Goal: Task Accomplishment & Management: Use online tool/utility

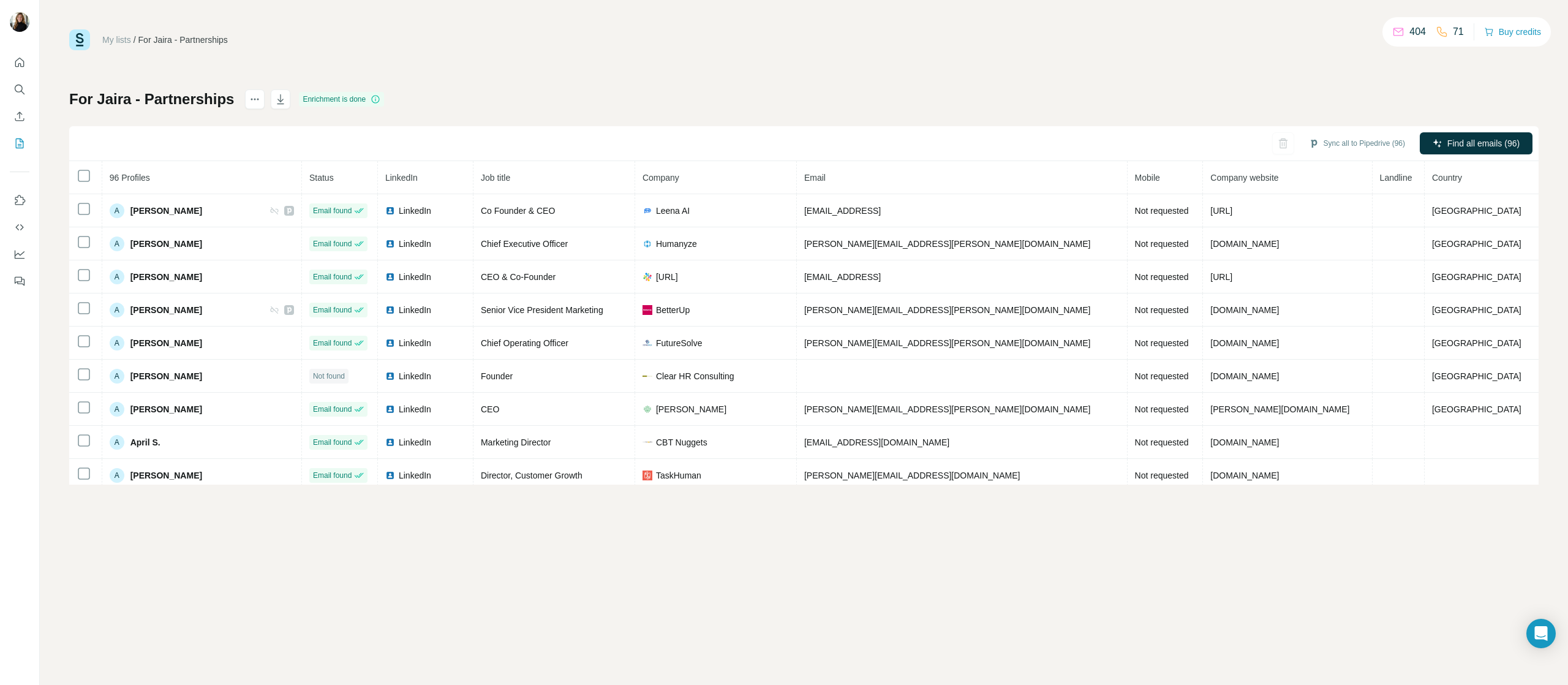
scroll to position [380, 0]
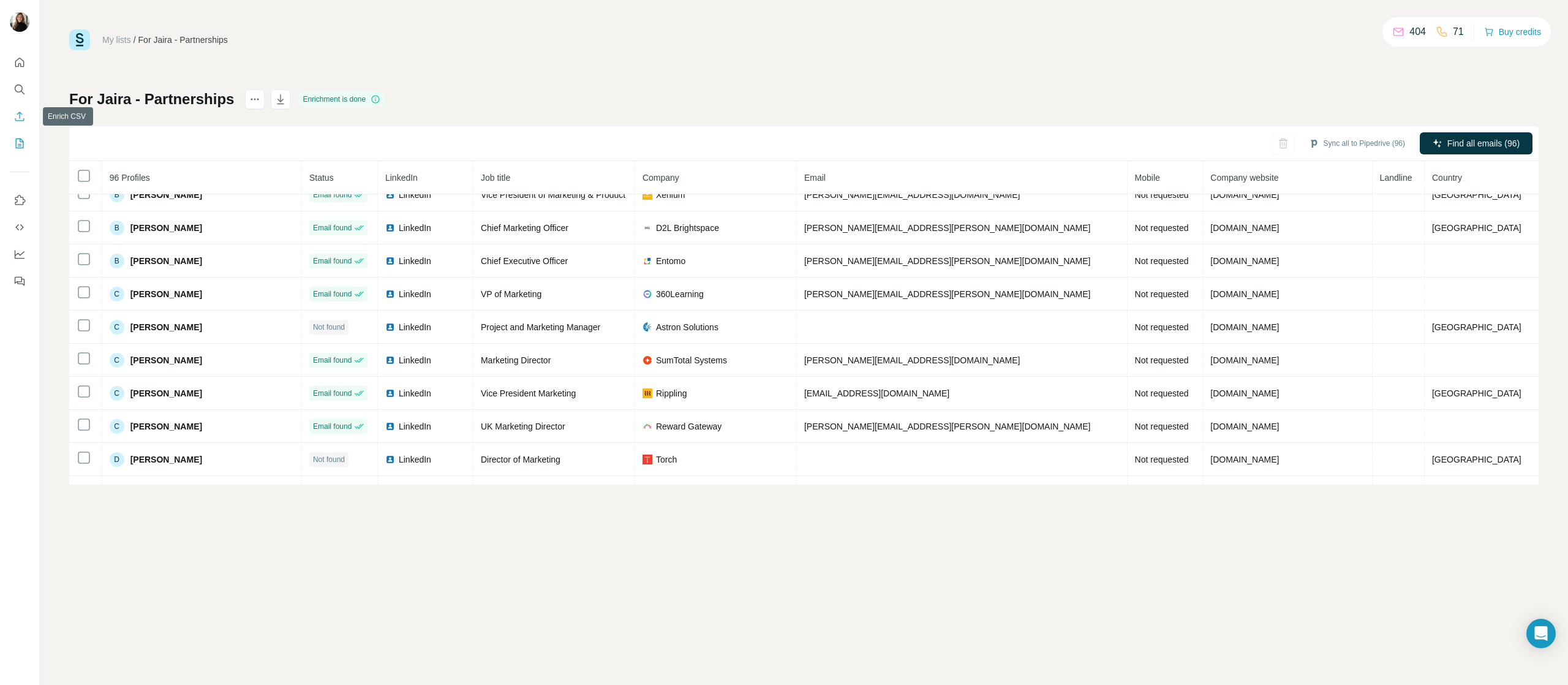
click at [22, 116] on icon "Enrich CSV" at bounding box center [19, 116] width 12 height 12
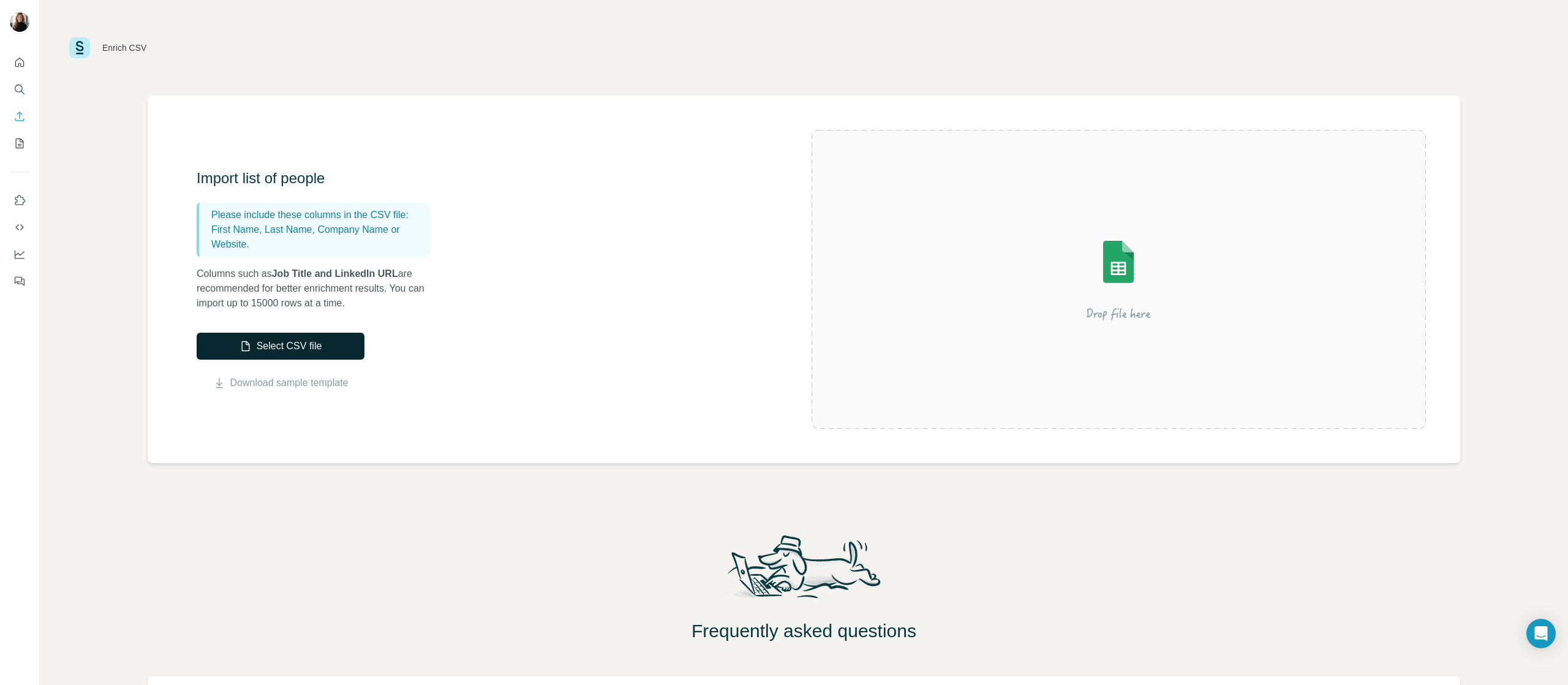
click at [288, 346] on button "Select CSV file" at bounding box center [280, 346] width 168 height 27
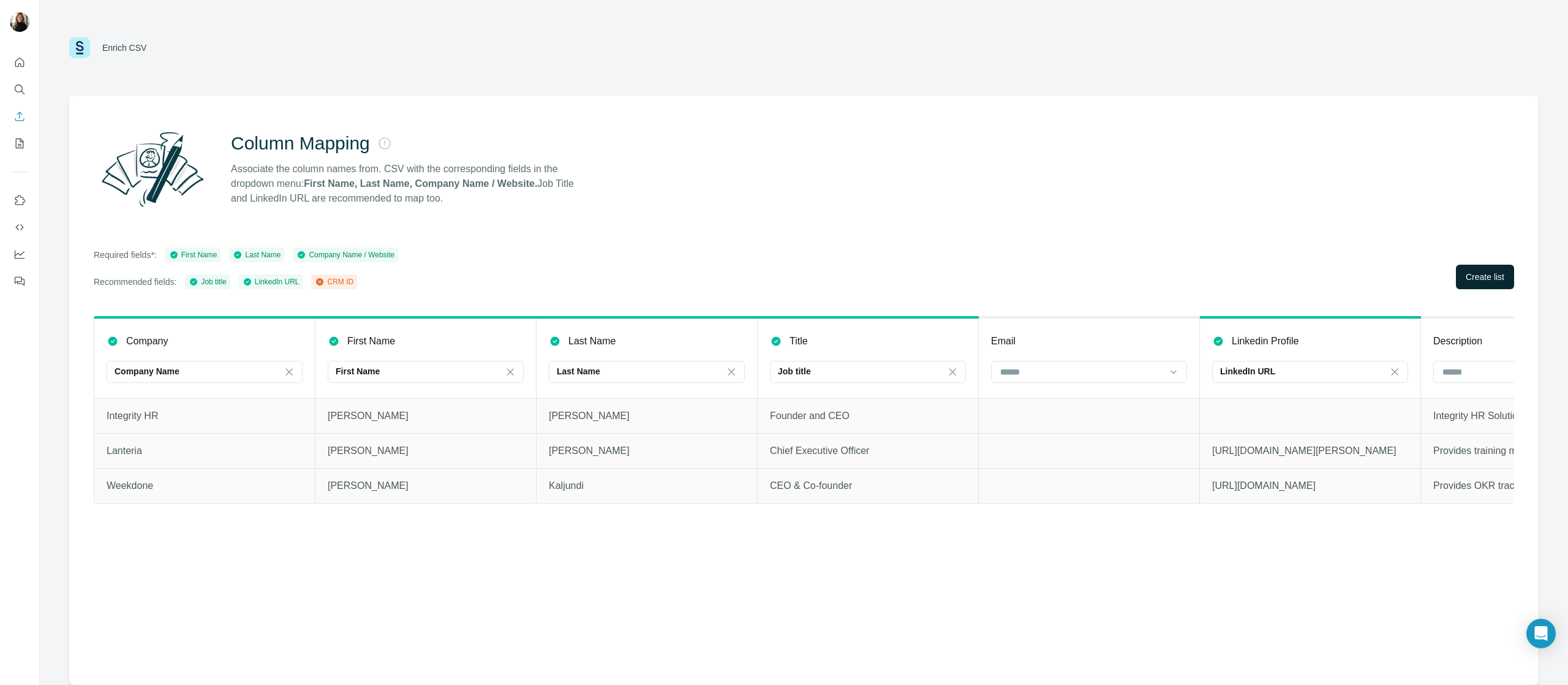
click at [1471, 274] on span "Create list" at bounding box center [1485, 277] width 38 height 12
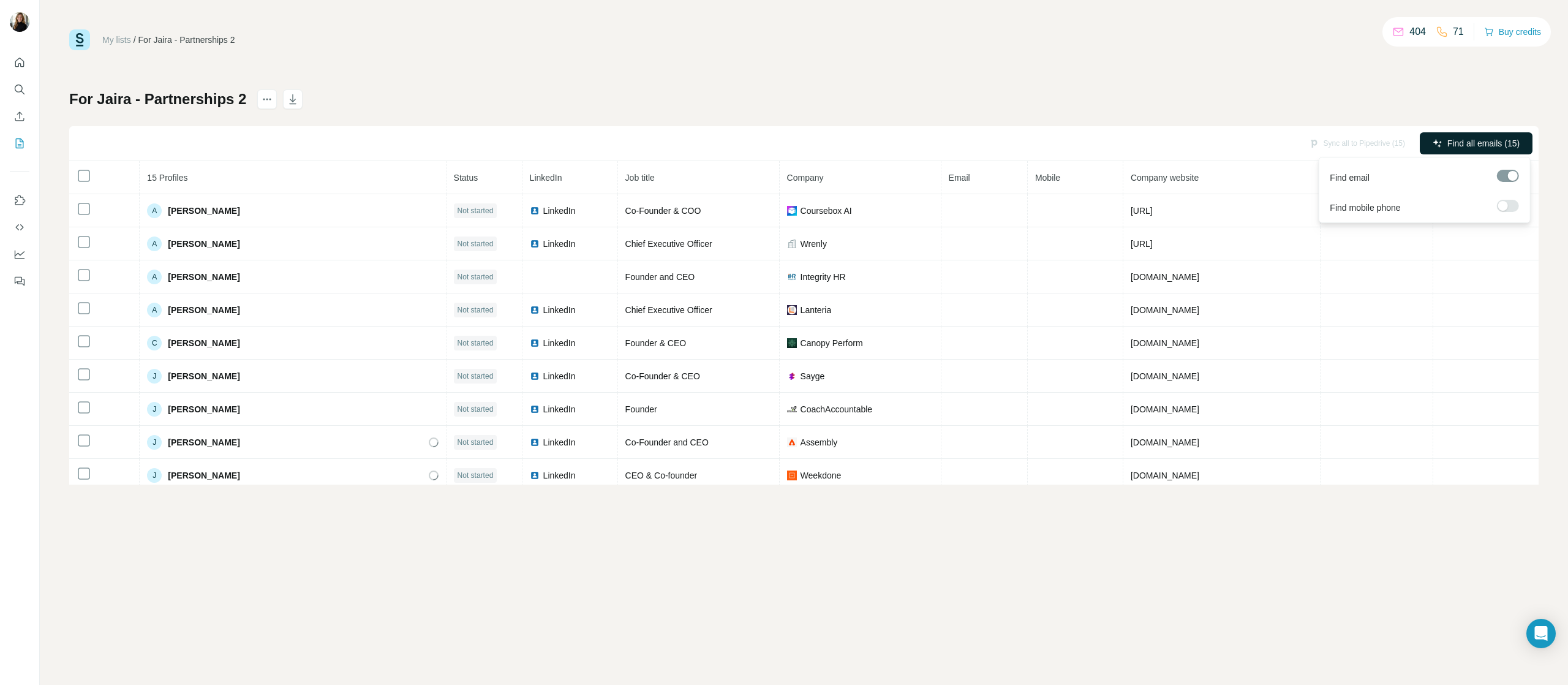
click at [1455, 141] on span "Find all emails (15)" at bounding box center [1483, 143] width 72 height 12
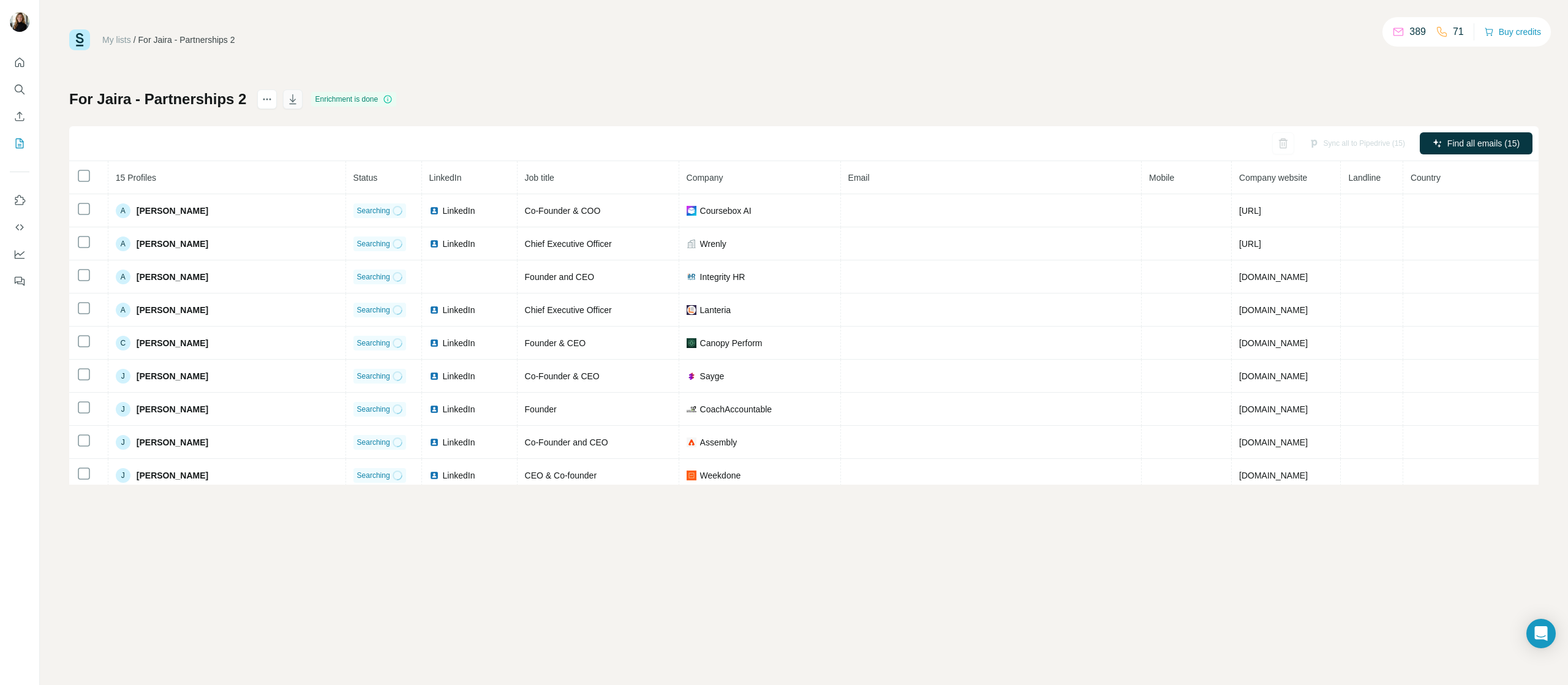
click at [295, 102] on icon "button" at bounding box center [293, 99] width 12 height 12
